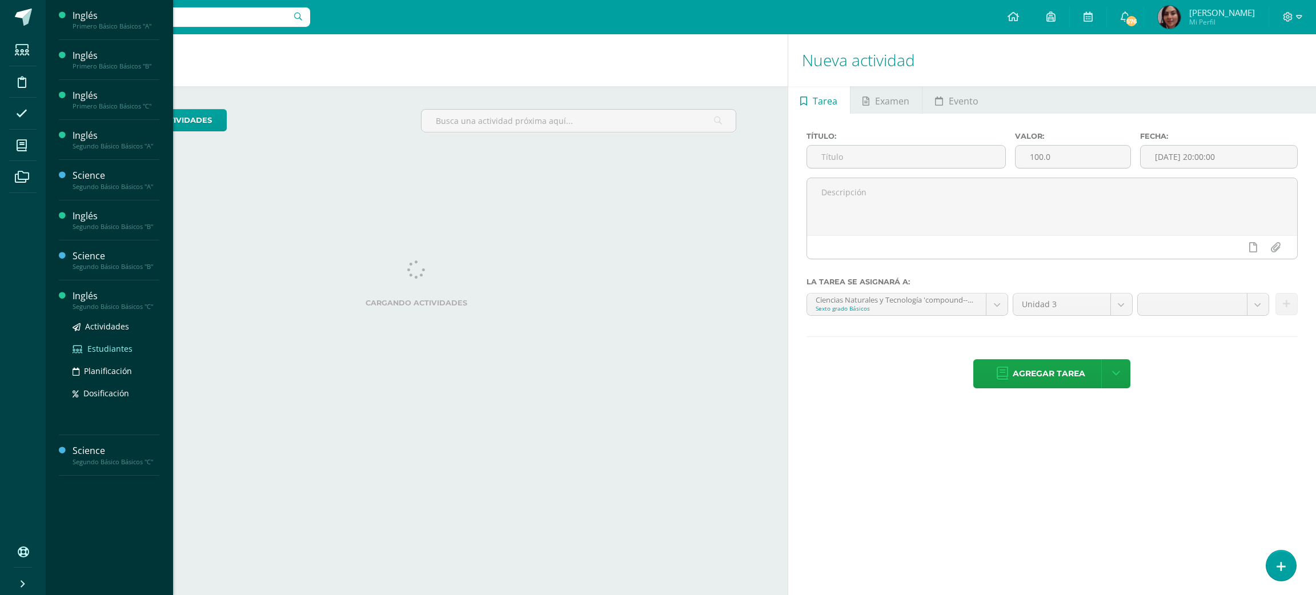
click at [107, 346] on span "Estudiantes" at bounding box center [109, 348] width 45 height 11
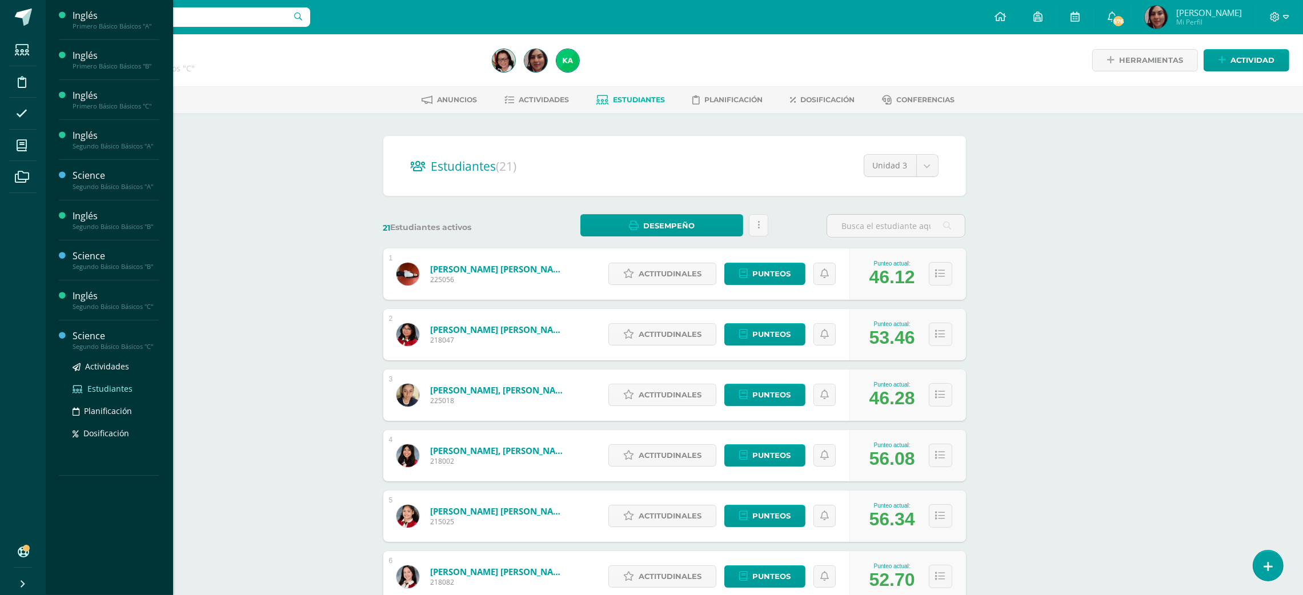
click at [102, 383] on link "Estudiantes" at bounding box center [116, 388] width 87 height 13
